Goal: Check status

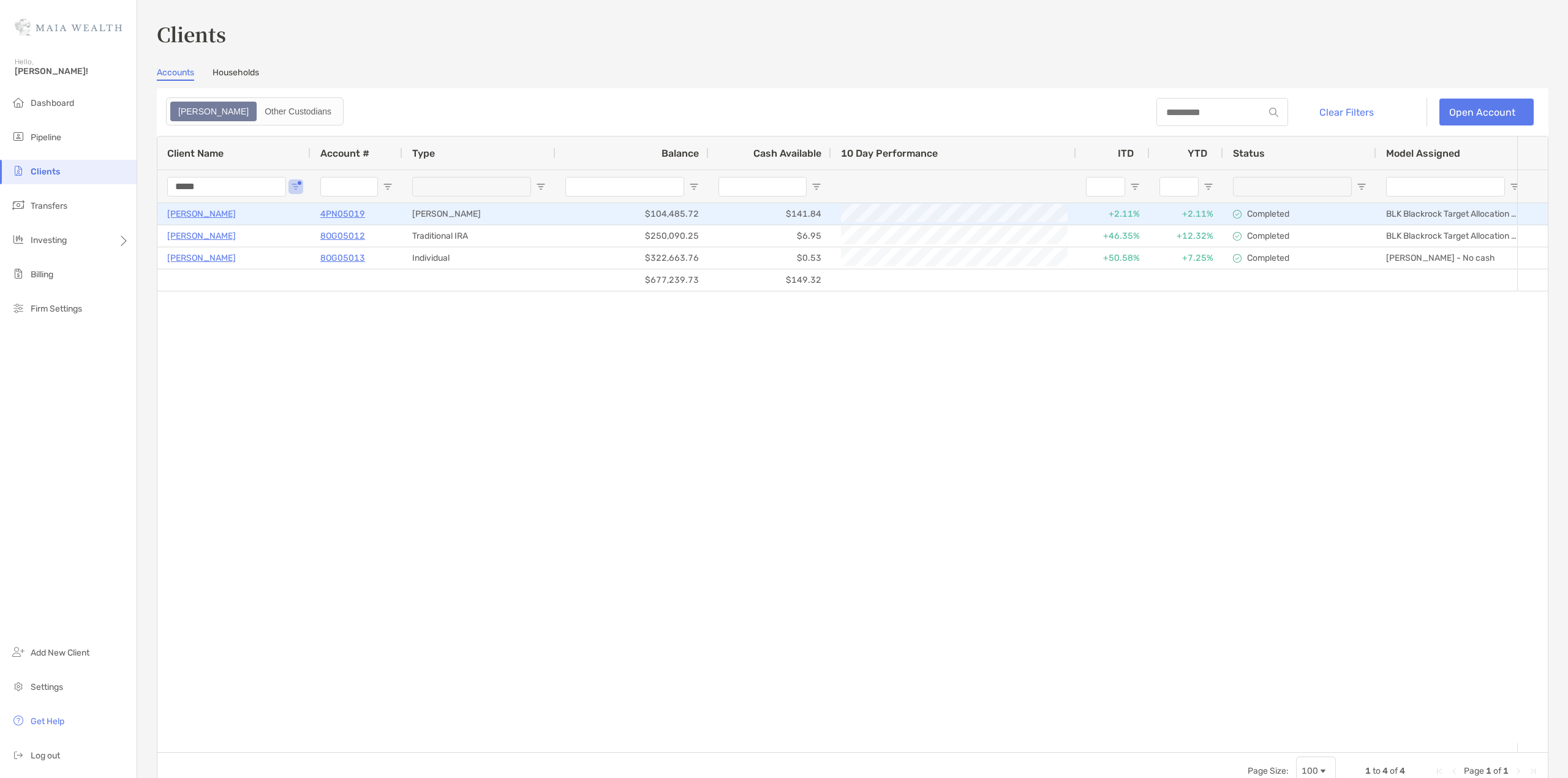
click at [340, 214] on p "4PN05019" at bounding box center [343, 214] width 45 height 15
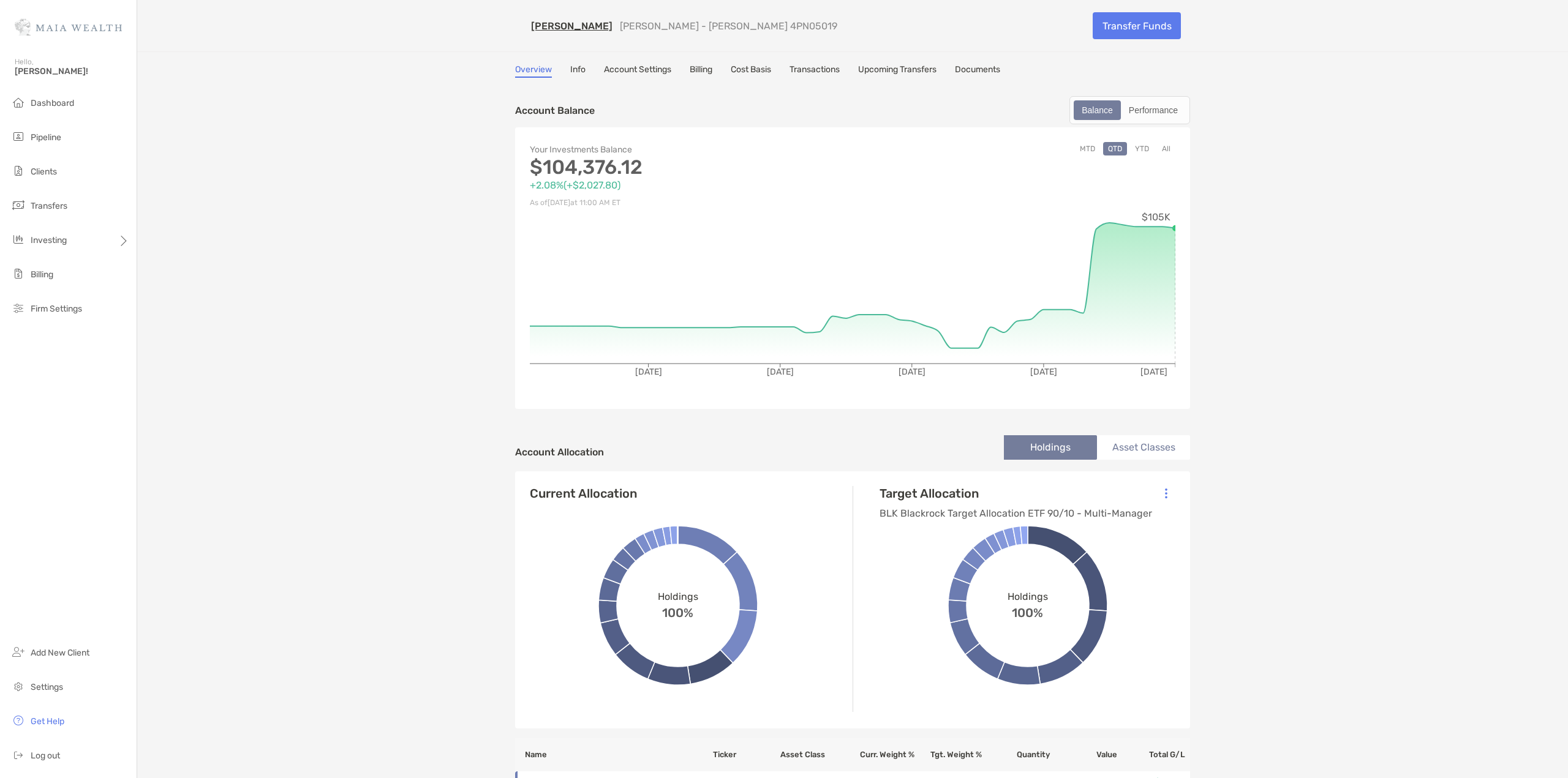
click at [834, 65] on link "Transactions" at bounding box center [814, 71] width 50 height 14
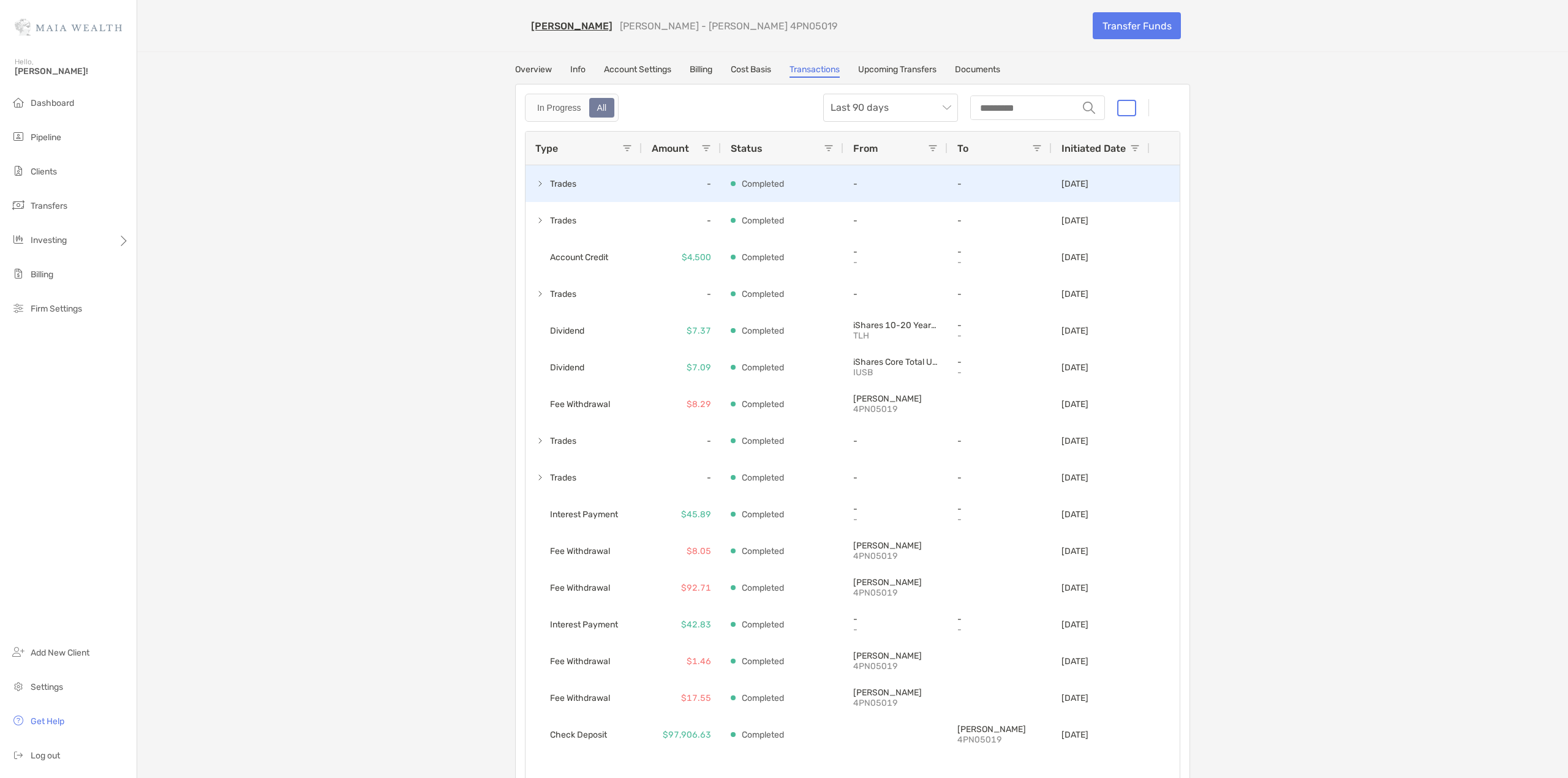
click at [537, 183] on span at bounding box center [540, 184] width 10 height 10
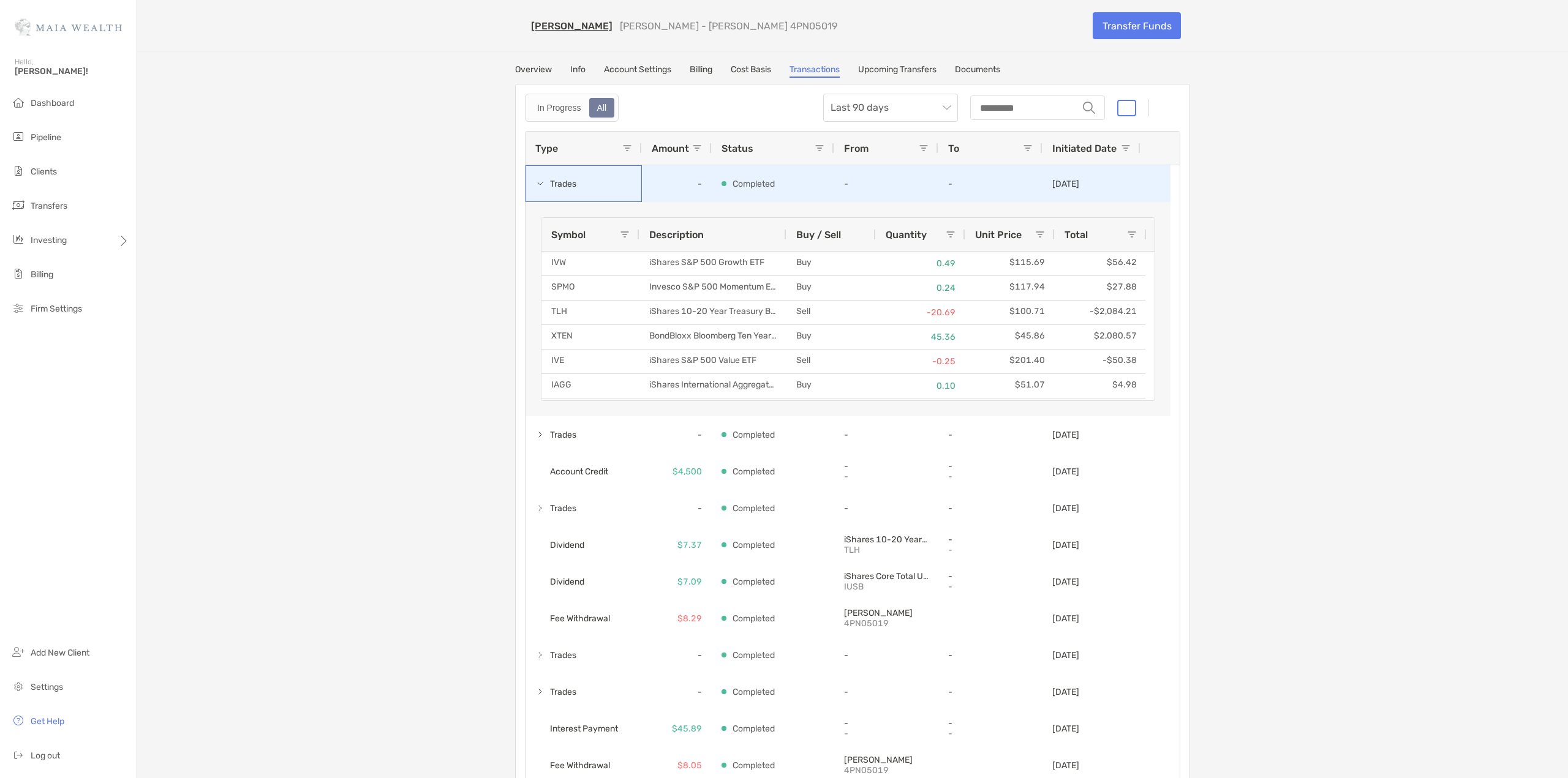
click at [537, 183] on span at bounding box center [540, 184] width 10 height 10
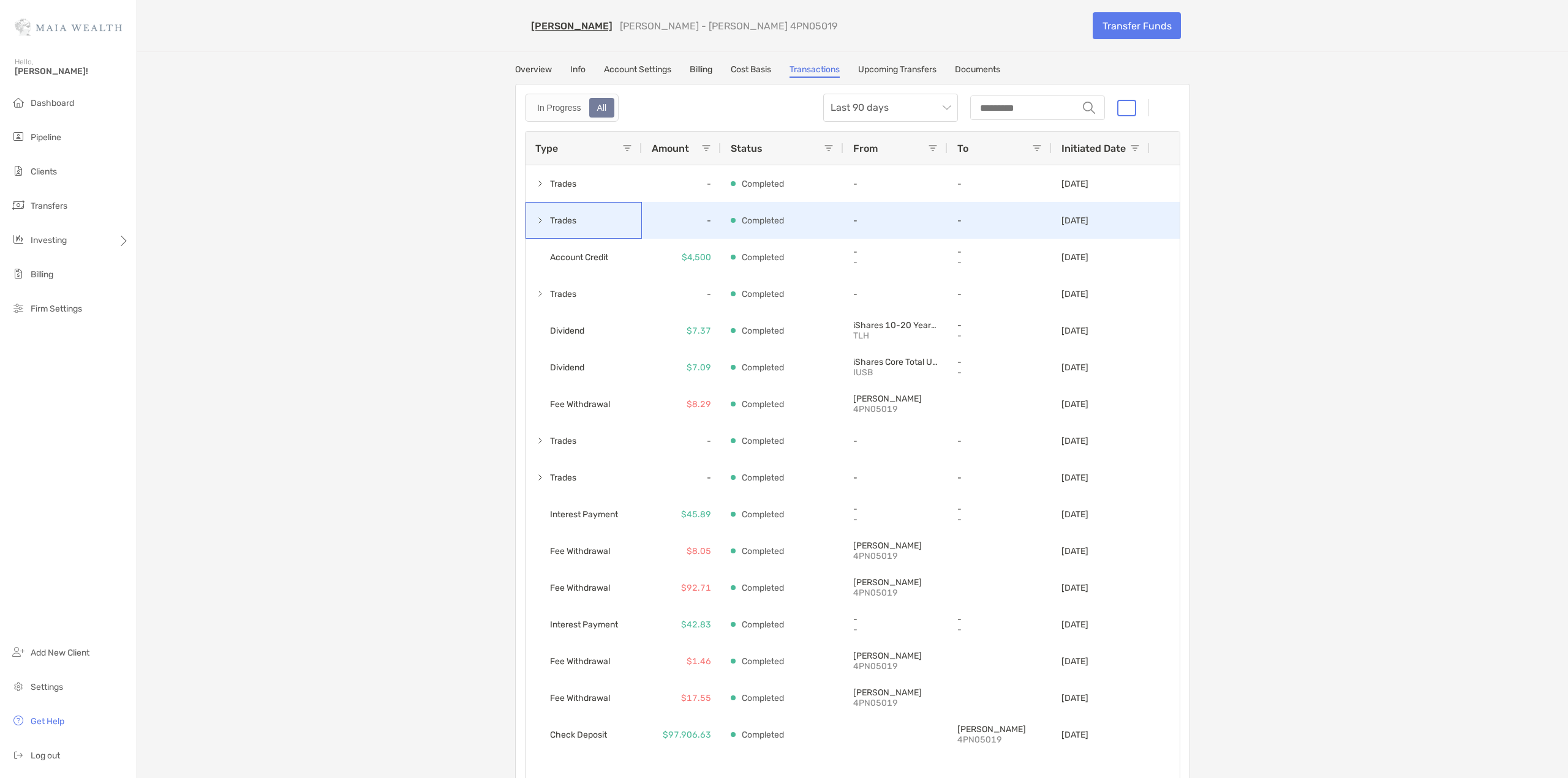
click at [542, 222] on span "Trades" at bounding box center [557, 220] width 43 height 20
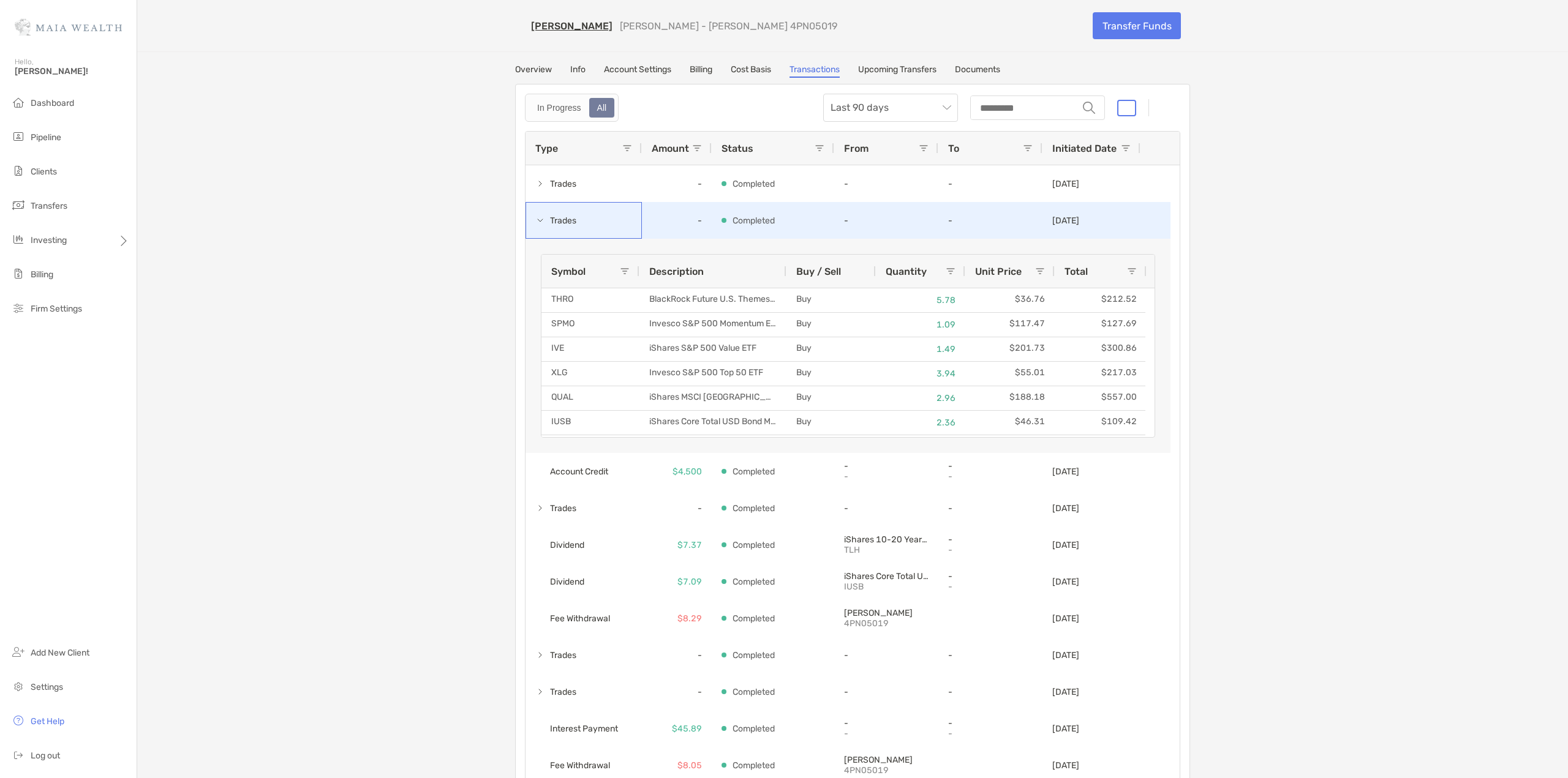
click at [542, 222] on span "Trades" at bounding box center [557, 220] width 43 height 20
